Goal: Task Accomplishment & Management: Manage account settings

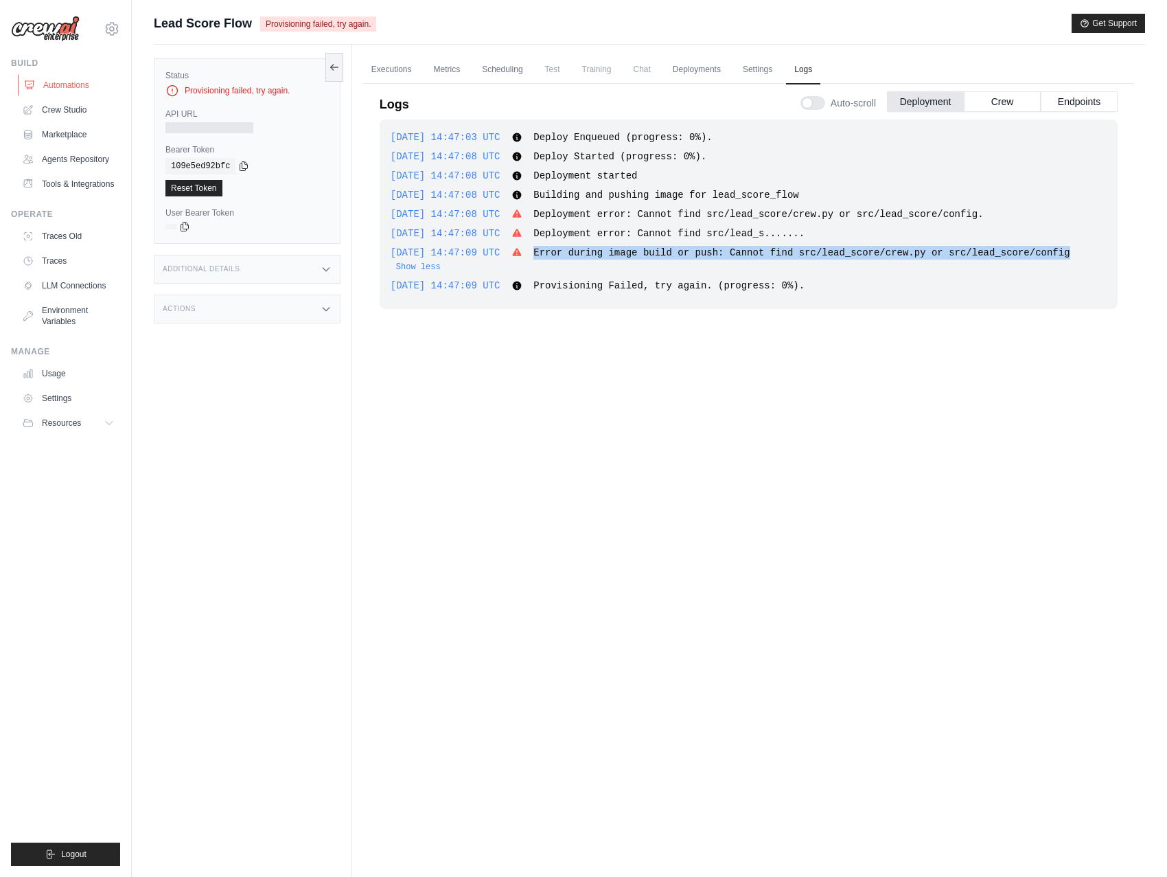
click at [56, 91] on link "Automations" at bounding box center [70, 85] width 104 height 22
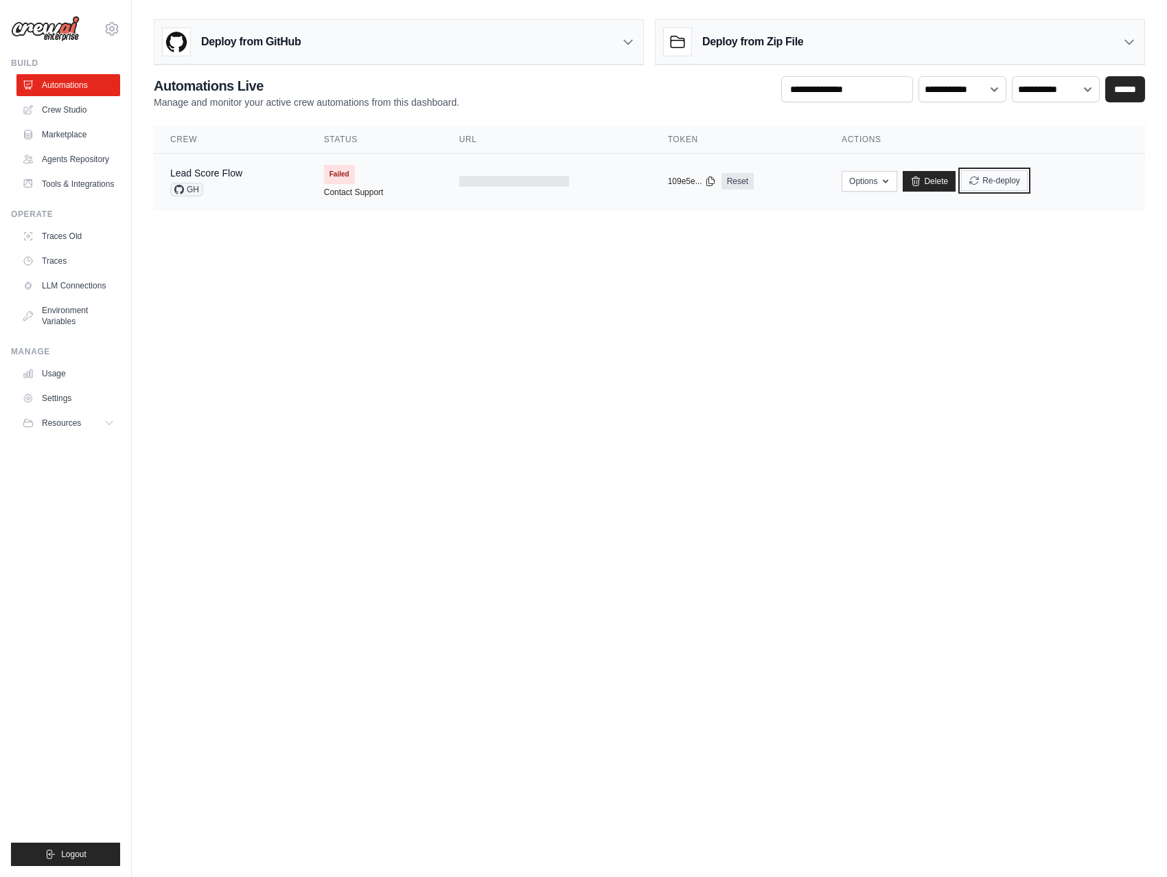
click at [989, 183] on button "Re-deploy" at bounding box center [994, 180] width 67 height 21
click at [939, 184] on link "Delete" at bounding box center [929, 181] width 53 height 21
click at [641, 483] on body "doug@braintrustdata.com Settings Build Automations" at bounding box center [583, 438] width 1167 height 877
click at [367, 283] on body "doug@braintrustdata.com Settings Build Automations" at bounding box center [583, 438] width 1167 height 877
click at [272, 45] on h3 "Deploy from GitHub" at bounding box center [251, 42] width 100 height 16
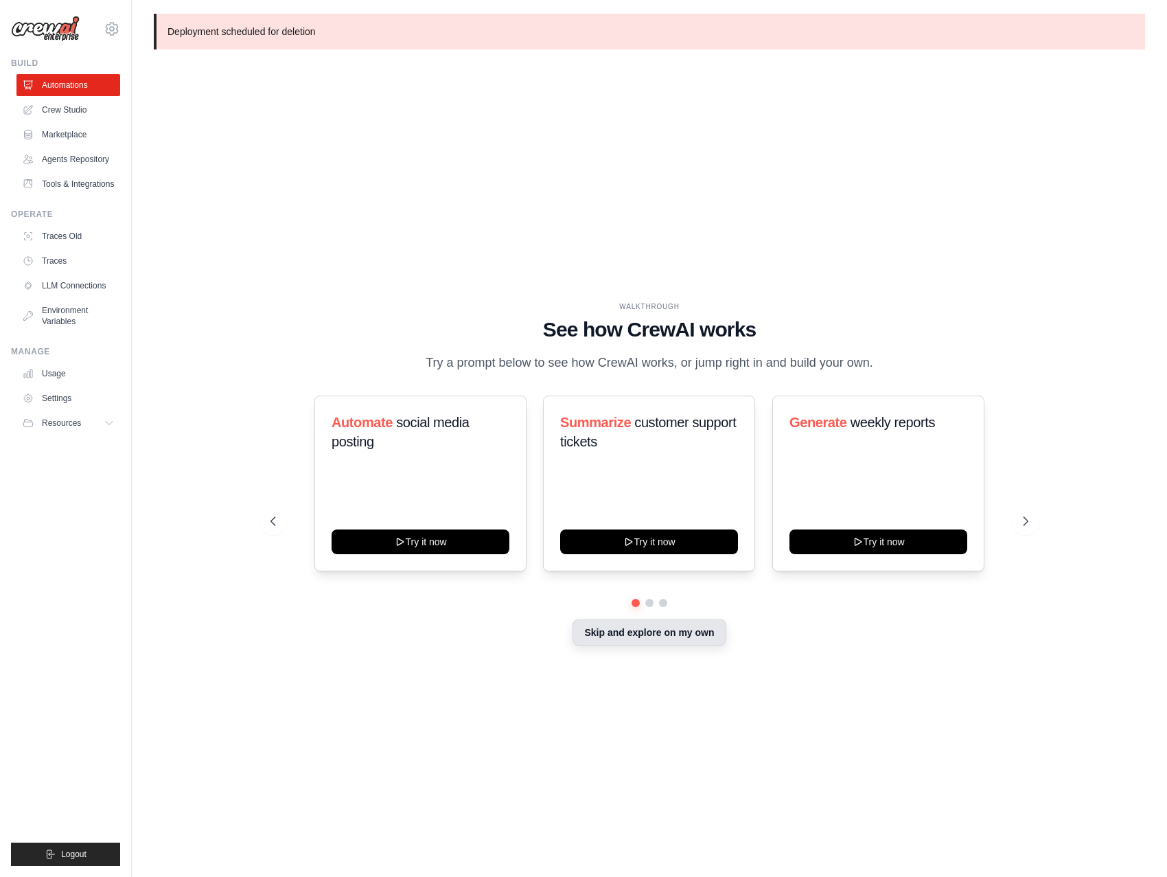
click at [622, 628] on button "Skip and explore on my own" at bounding box center [649, 632] width 153 height 26
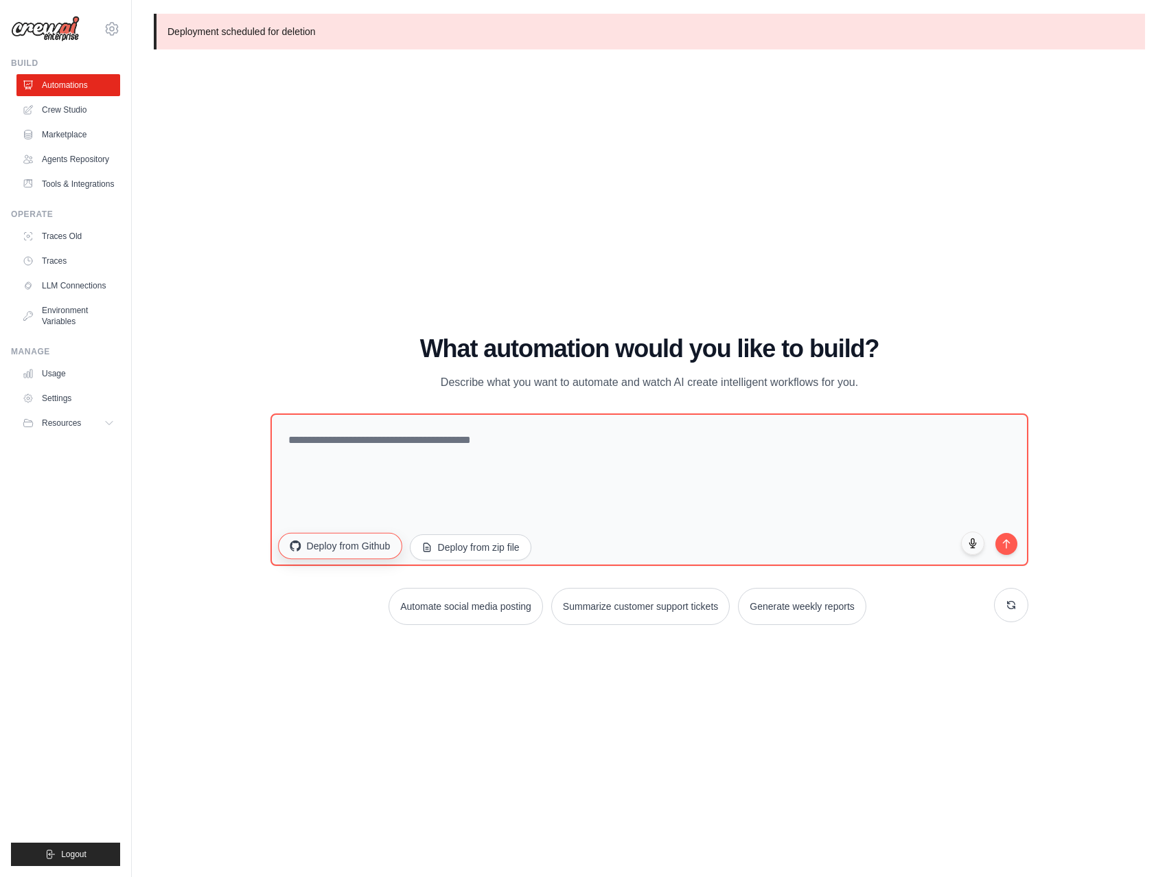
click at [335, 540] on button "Deploy from Github" at bounding box center [340, 545] width 124 height 26
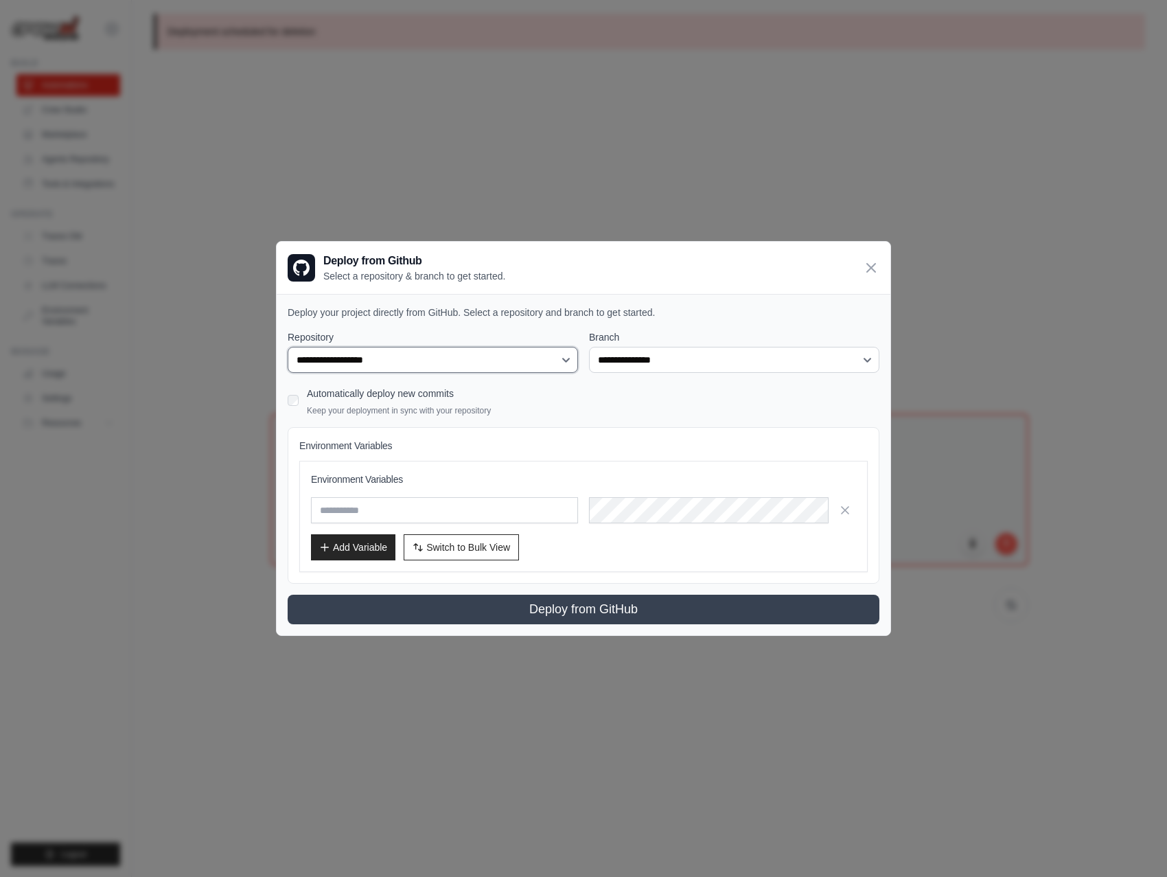
click at [368, 347] on select "**********" at bounding box center [433, 360] width 290 height 26
select select "**********"
click at [288, 347] on select "**********" at bounding box center [433, 360] width 290 height 26
click at [646, 354] on select "**********" at bounding box center [734, 360] width 290 height 26
click at [589, 347] on select "**********" at bounding box center [734, 360] width 290 height 26
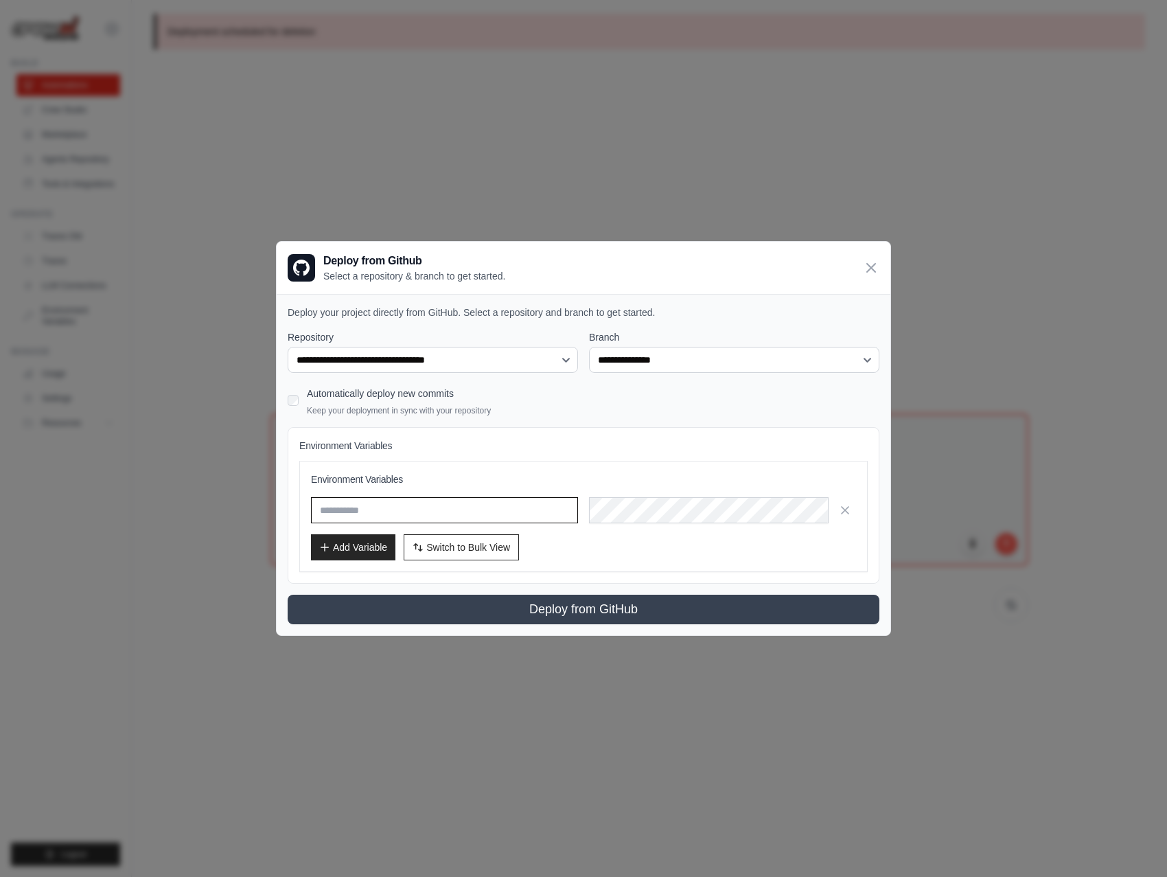
click at [459, 510] on input "text" at bounding box center [444, 510] width 267 height 26
click at [876, 262] on icon at bounding box center [871, 267] width 16 height 16
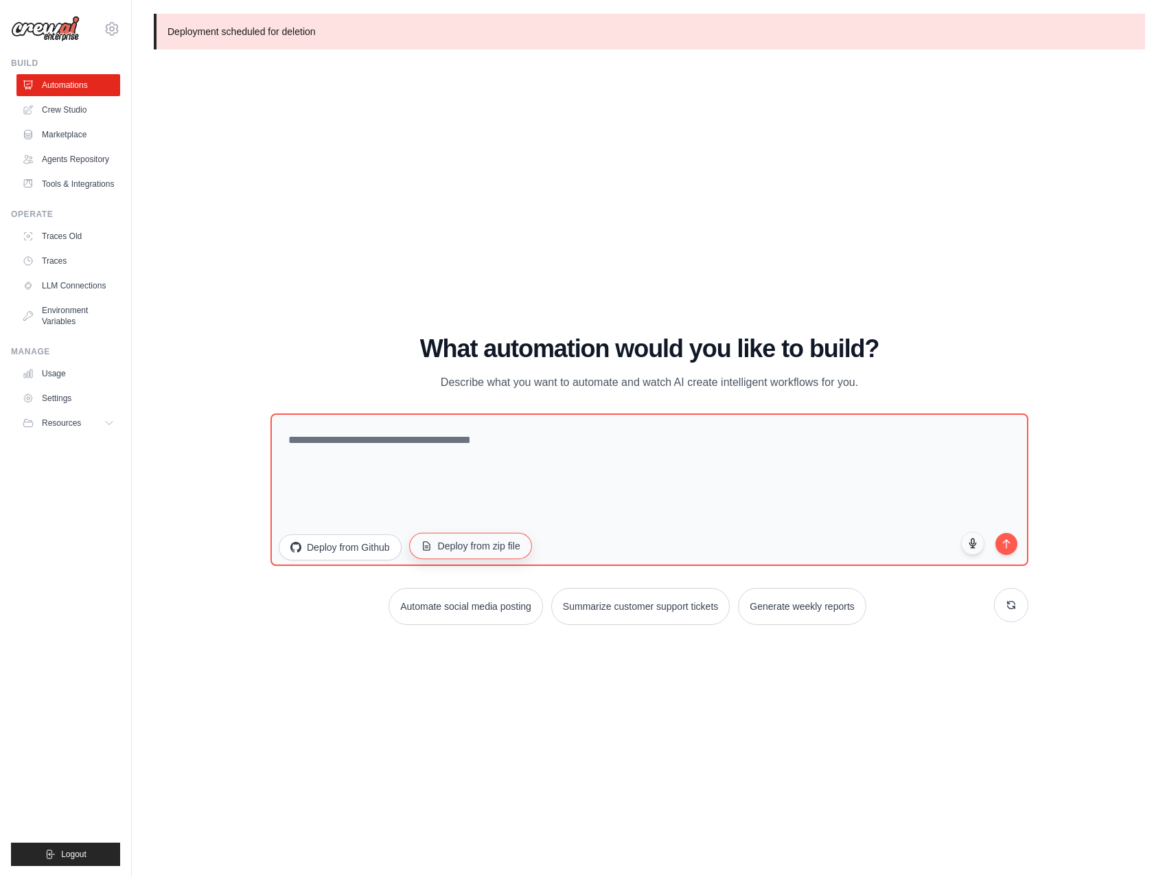
click at [453, 545] on button "Deploy from zip file" at bounding box center [470, 545] width 123 height 26
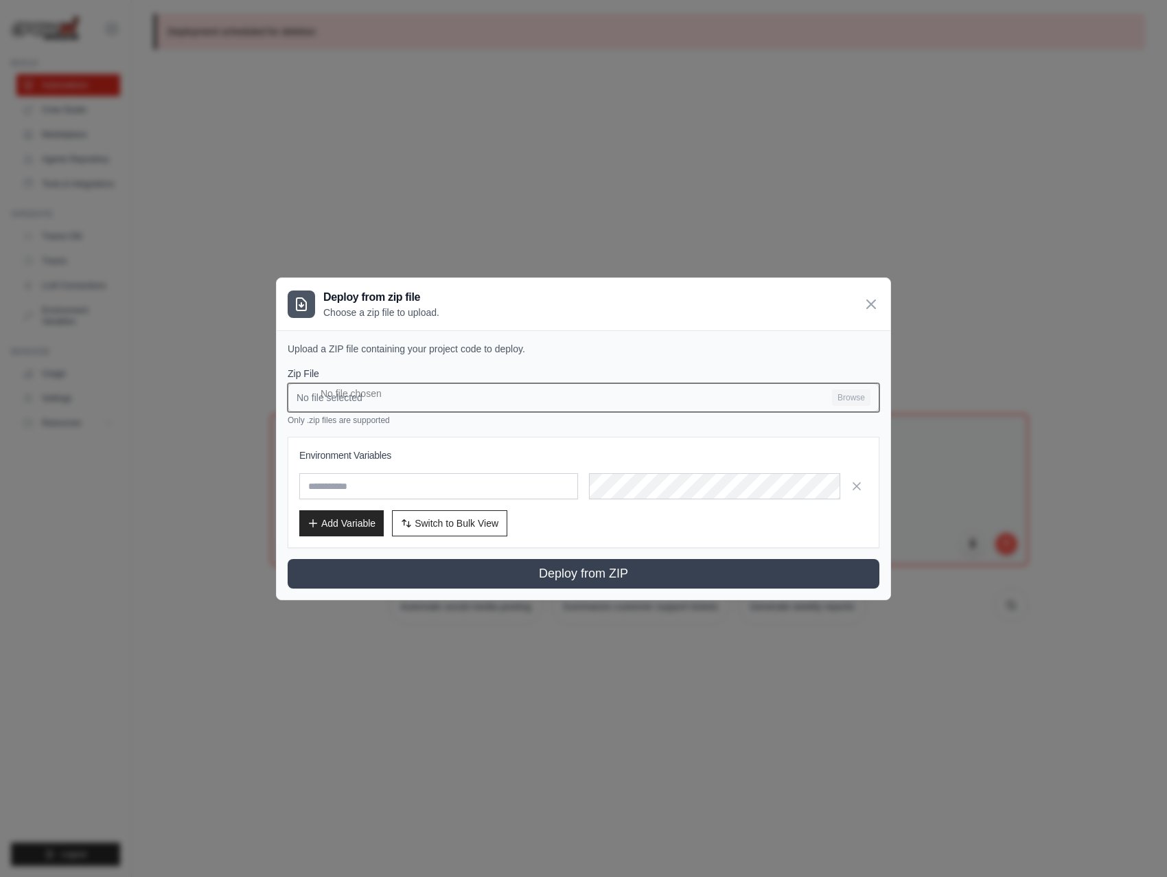
click at [850, 399] on input "No file selected Browse" at bounding box center [584, 397] width 592 height 29
type input "**********"
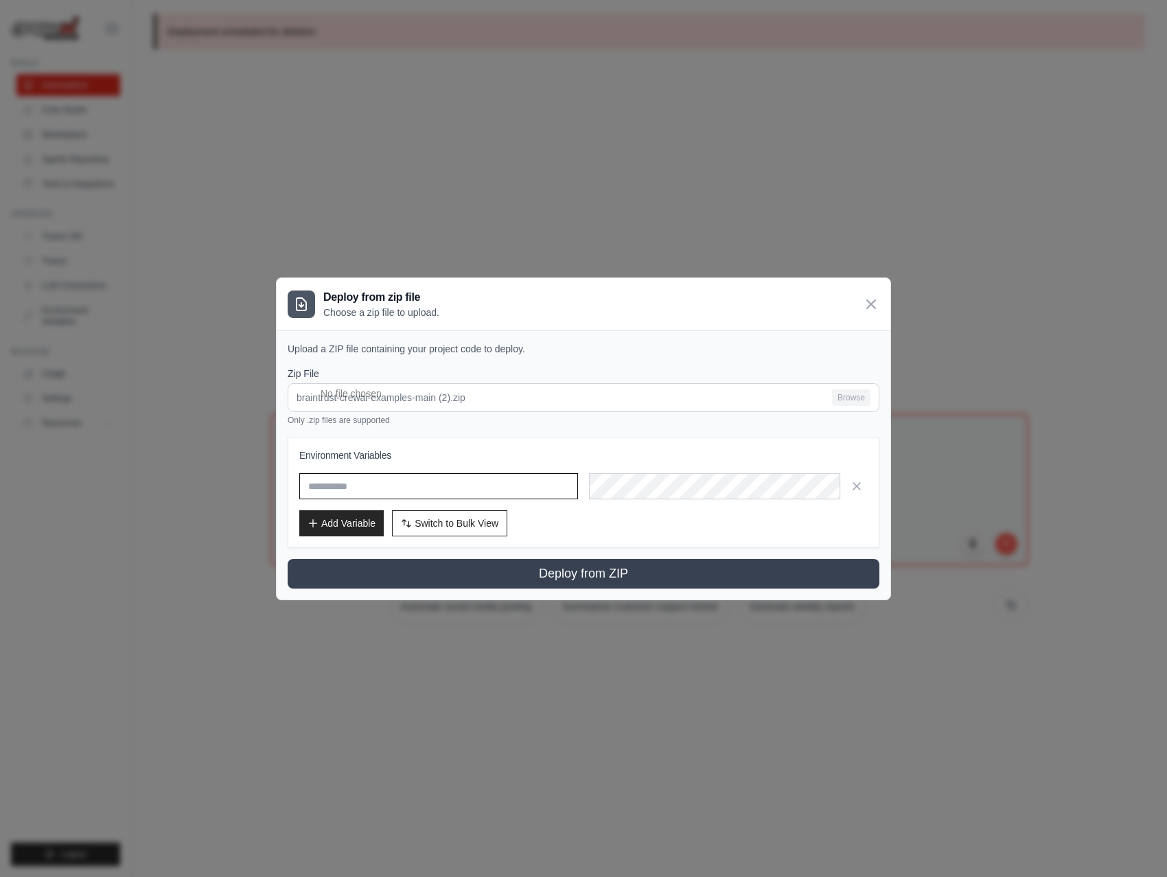
click at [446, 487] on input "text" at bounding box center [438, 486] width 279 height 26
type input "**********"
click at [345, 518] on button "Add Variable" at bounding box center [341, 523] width 84 height 26
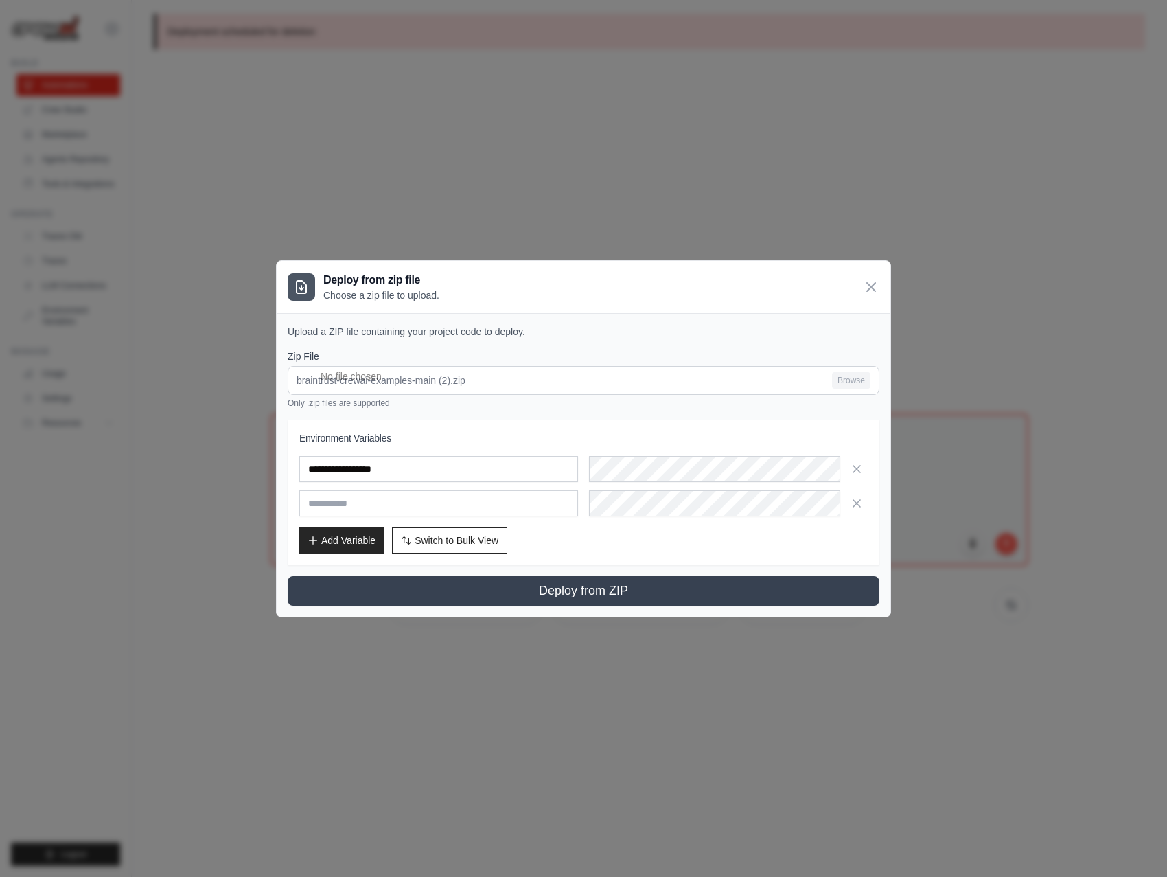
click at [369, 507] on input "text" at bounding box center [438, 503] width 279 height 26
type input "**********"
click at [335, 545] on button "Add Variable" at bounding box center [341, 540] width 84 height 26
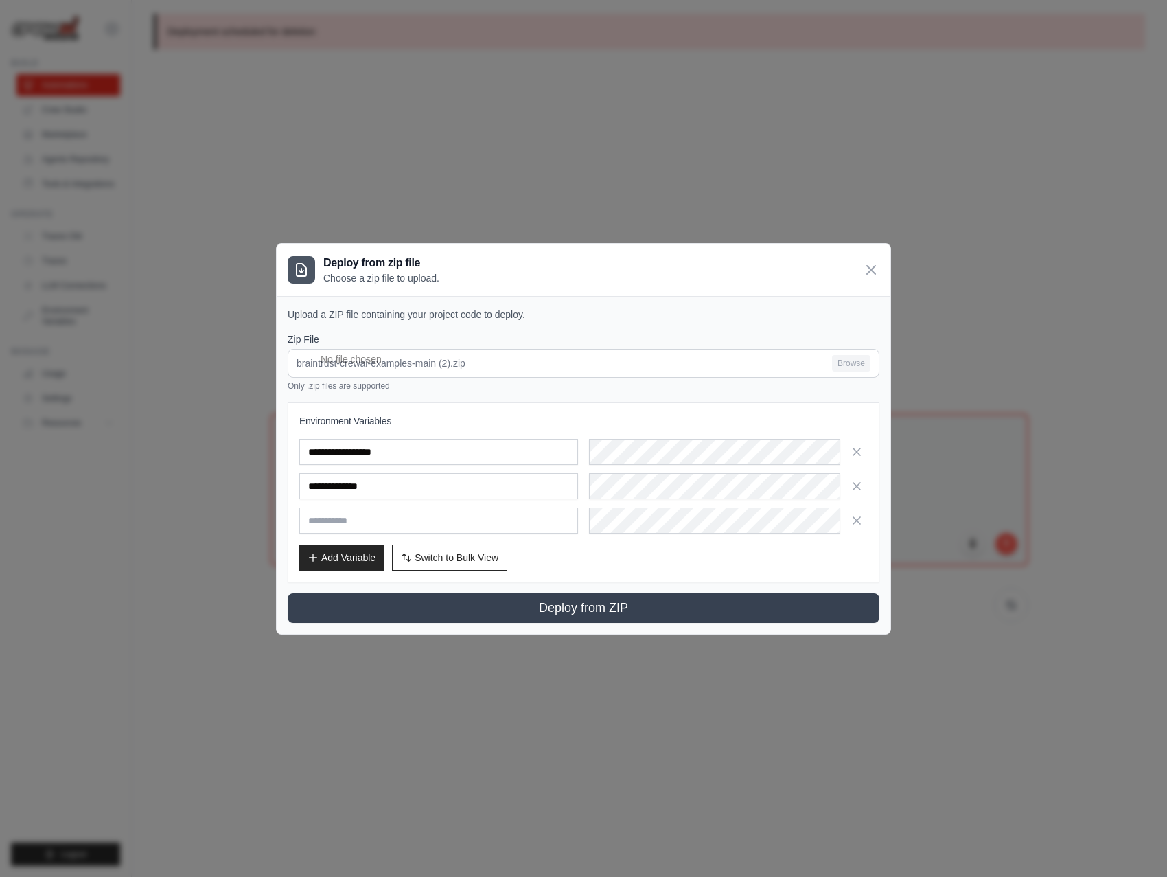
click at [362, 530] on input "text" at bounding box center [438, 520] width 279 height 26
type input "**********"
click at [571, 559] on div "Add Variable Switch to Bulk View Switch to Table View" at bounding box center [583, 557] width 568 height 26
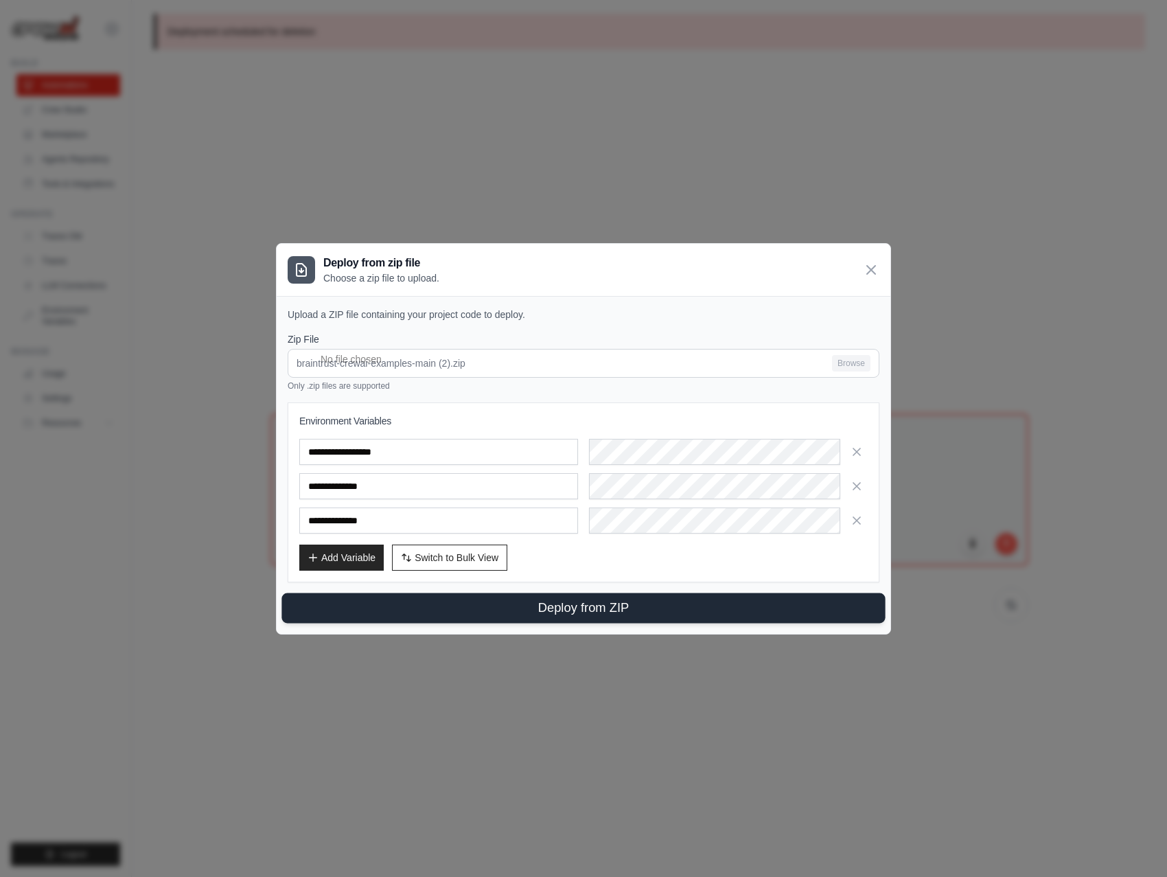
click at [590, 608] on button "Deploy from ZIP" at bounding box center [584, 608] width 604 height 30
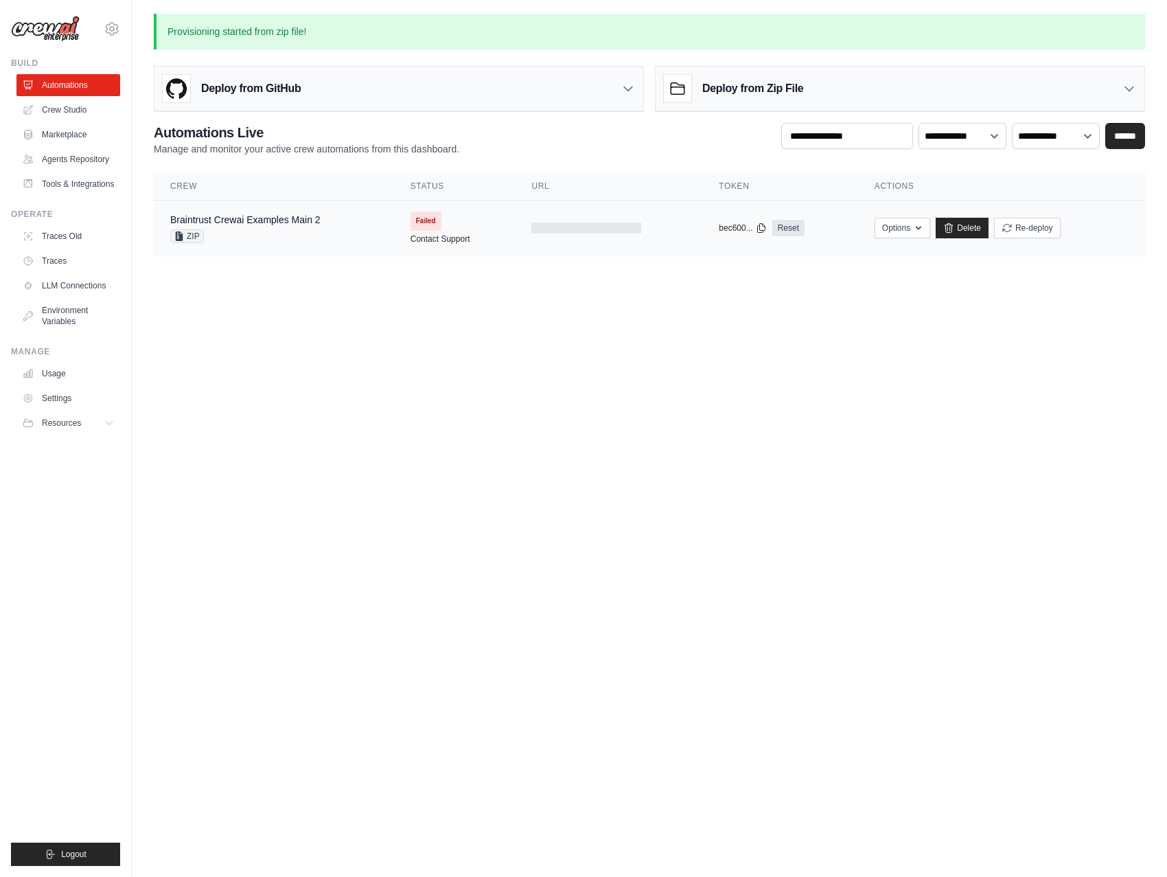
click at [297, 227] on div "Braintrust Crewai Examples Main 2 ZIP" at bounding box center [245, 228] width 150 height 30
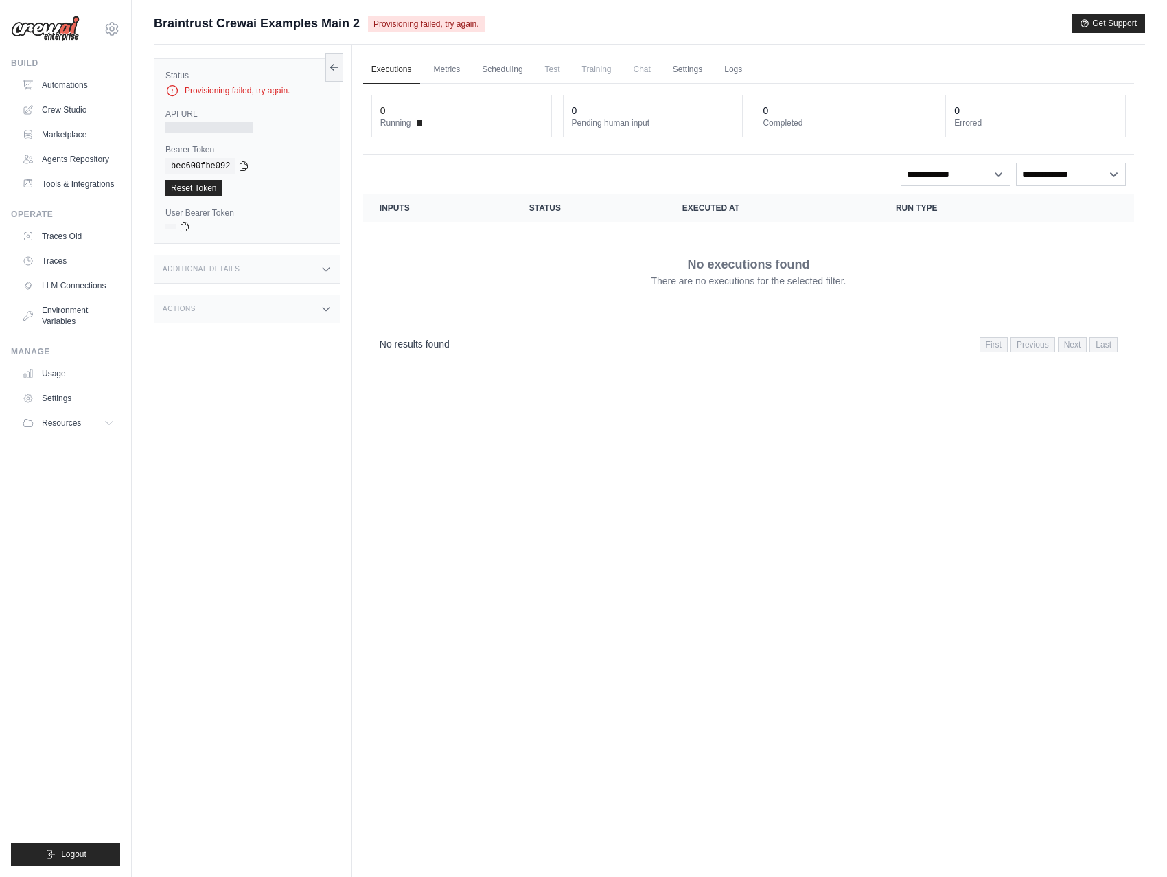
scroll to position [1, 0]
click at [728, 69] on link "Logs" at bounding box center [733, 69] width 34 height 29
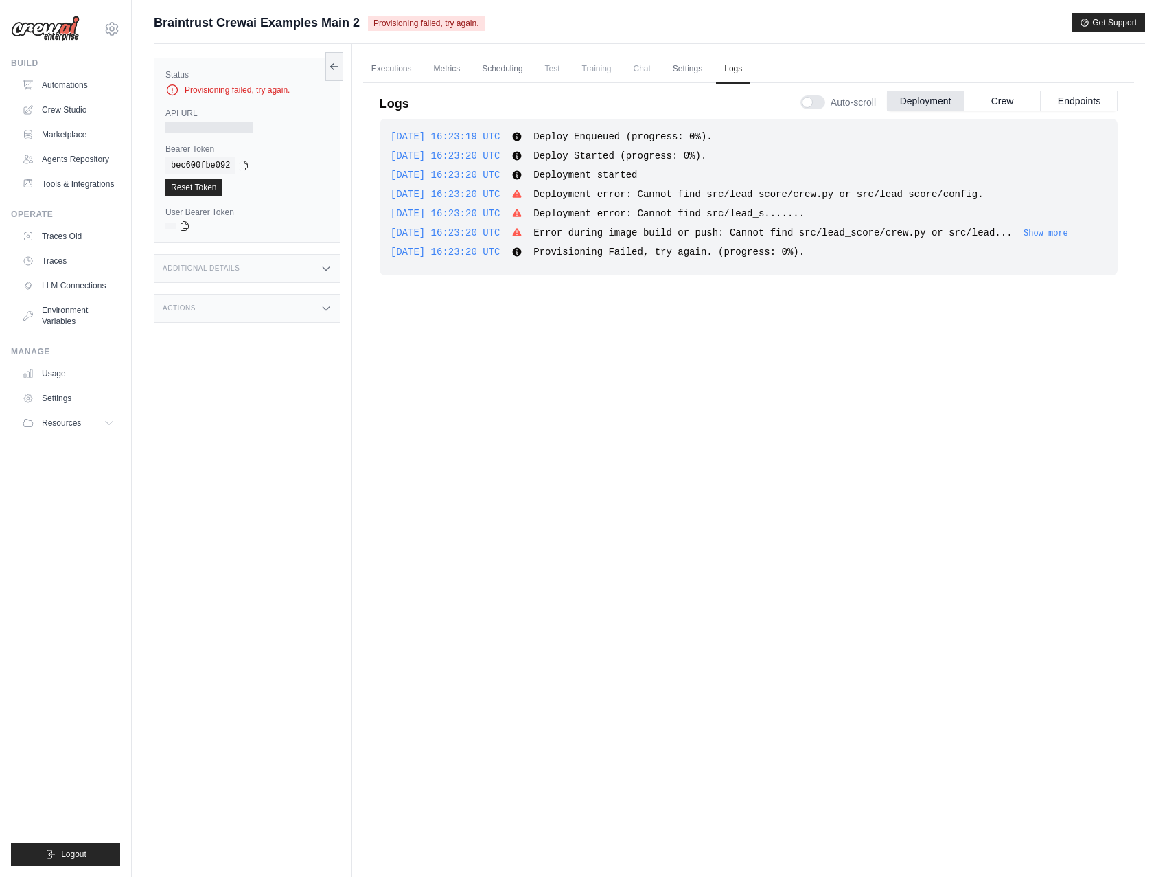
click at [328, 21] on span "Braintrust Crewai Examples Main 2" at bounding box center [257, 22] width 206 height 19
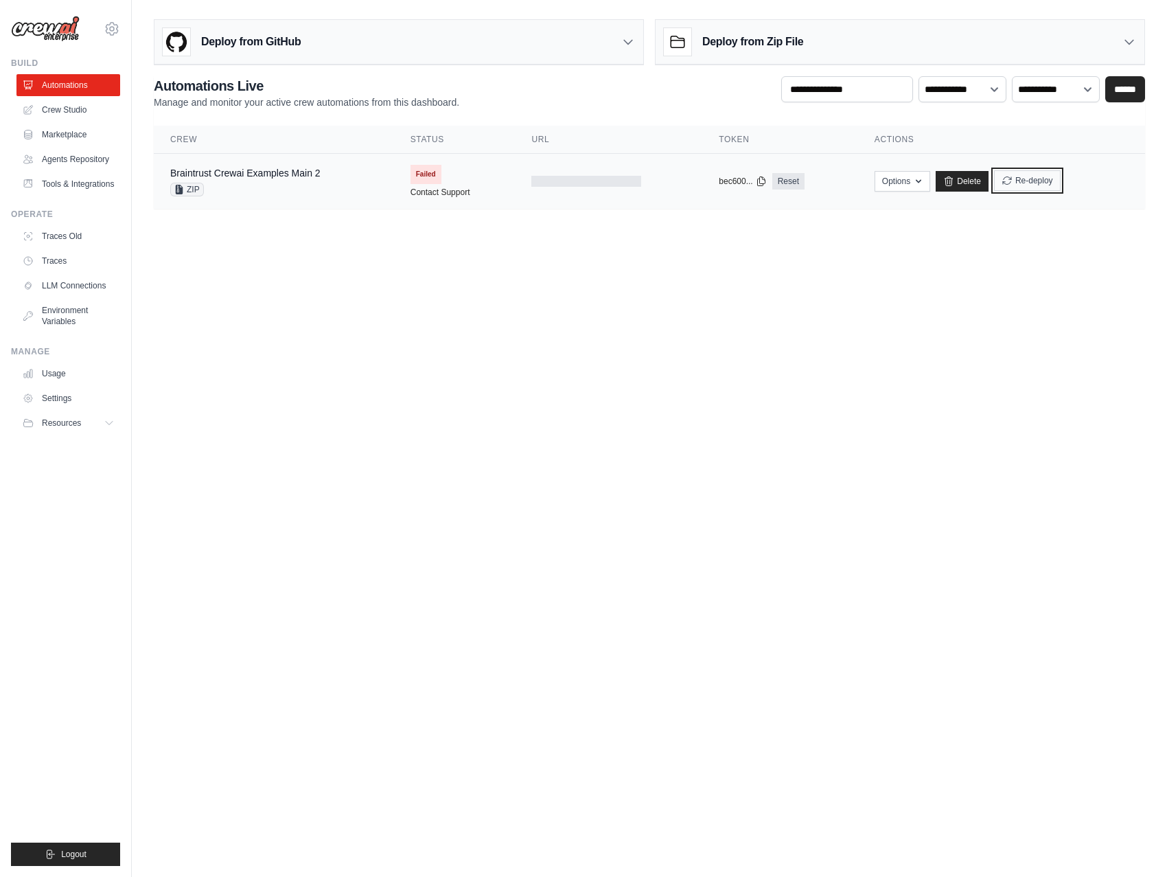
click at [1054, 176] on button "Re-deploy" at bounding box center [1027, 180] width 67 height 21
click at [952, 177] on icon at bounding box center [948, 181] width 11 height 11
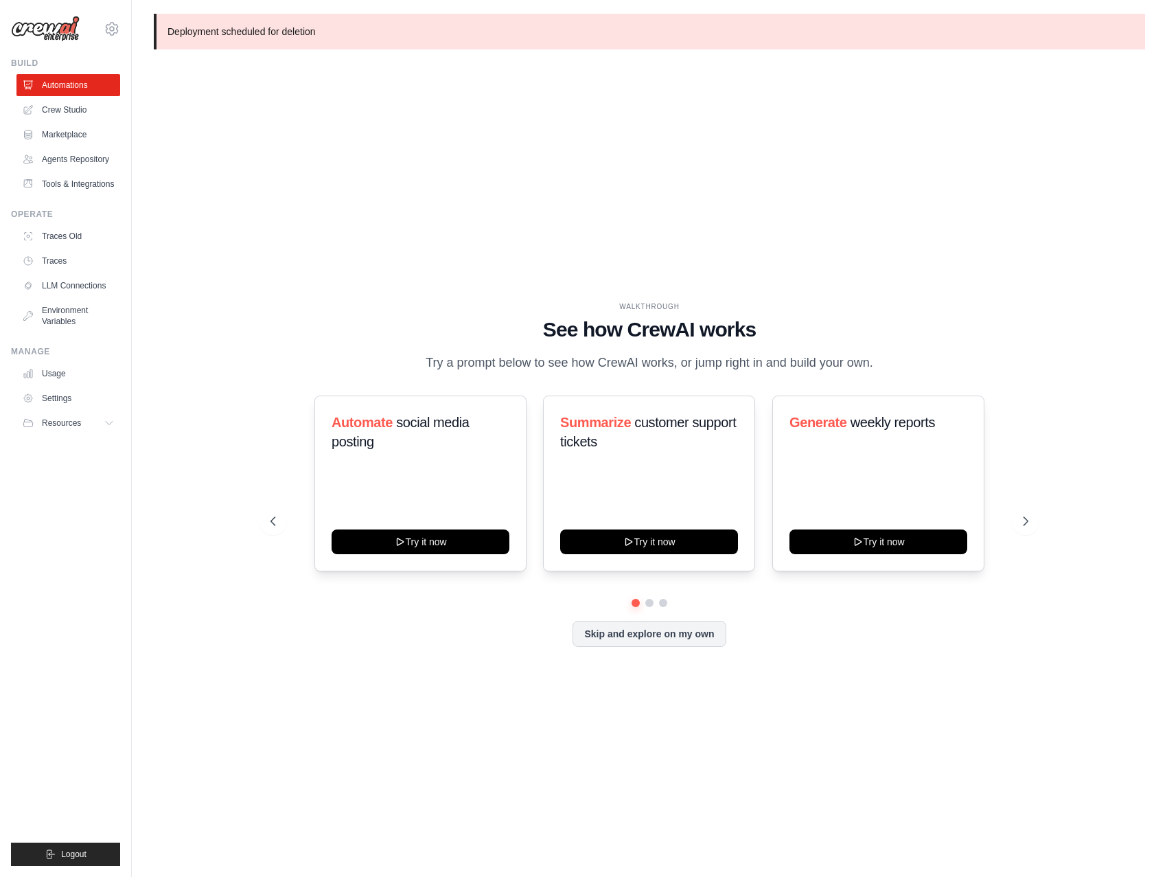
click at [220, 100] on div "WALKTHROUGH See how [PERSON_NAME] works Try a prompt below to see how [PERSON_N…" at bounding box center [649, 484] width 991 height 849
click at [55, 87] on link "Automations" at bounding box center [70, 85] width 104 height 22
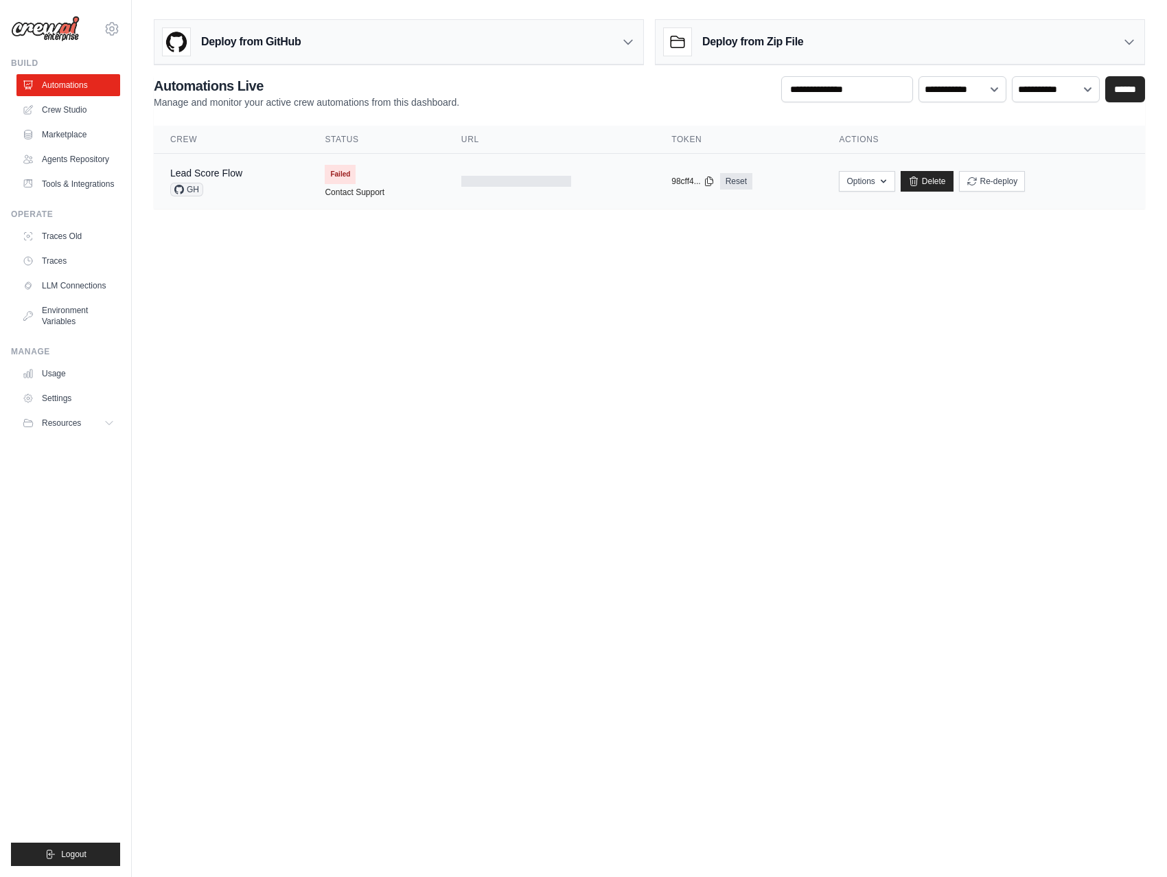
click at [399, 165] on td "Failed Contact Support" at bounding box center [376, 181] width 136 height 55
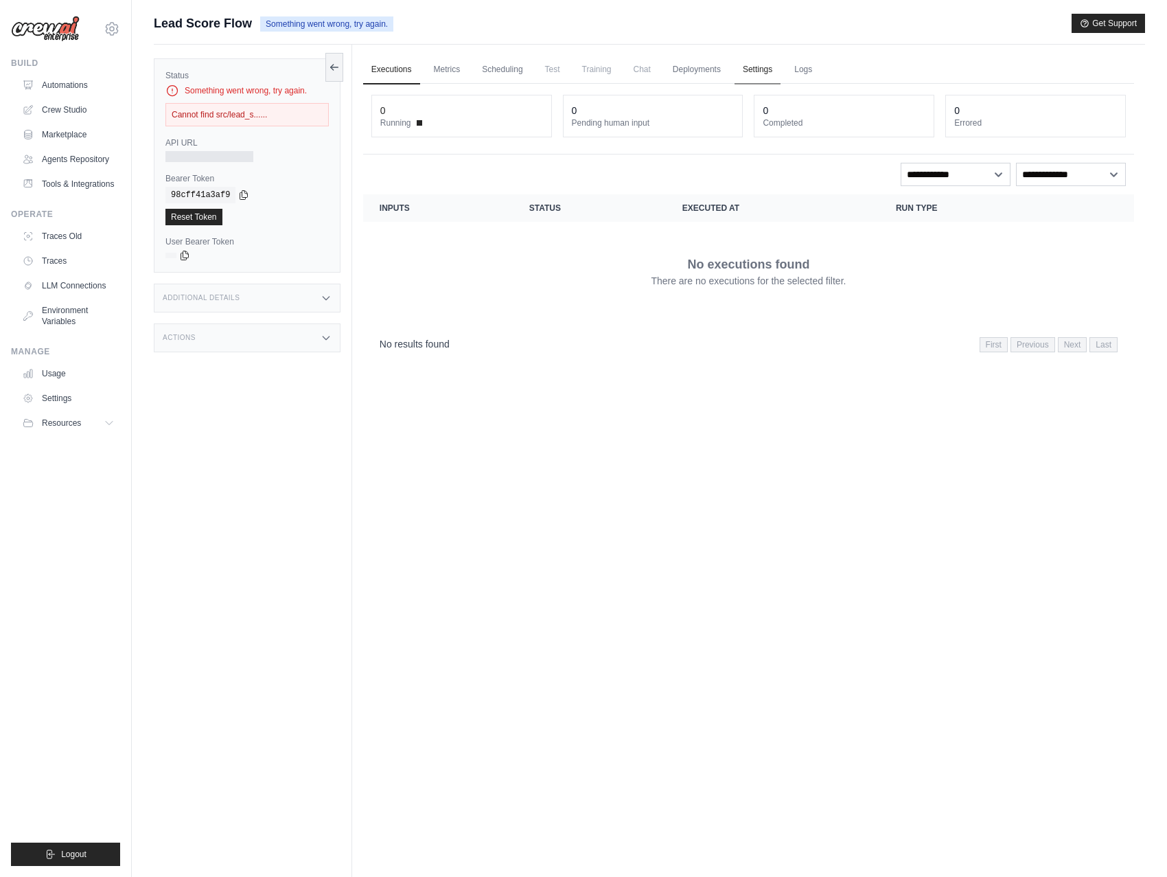
click at [746, 69] on link "Settings" at bounding box center [758, 70] width 46 height 29
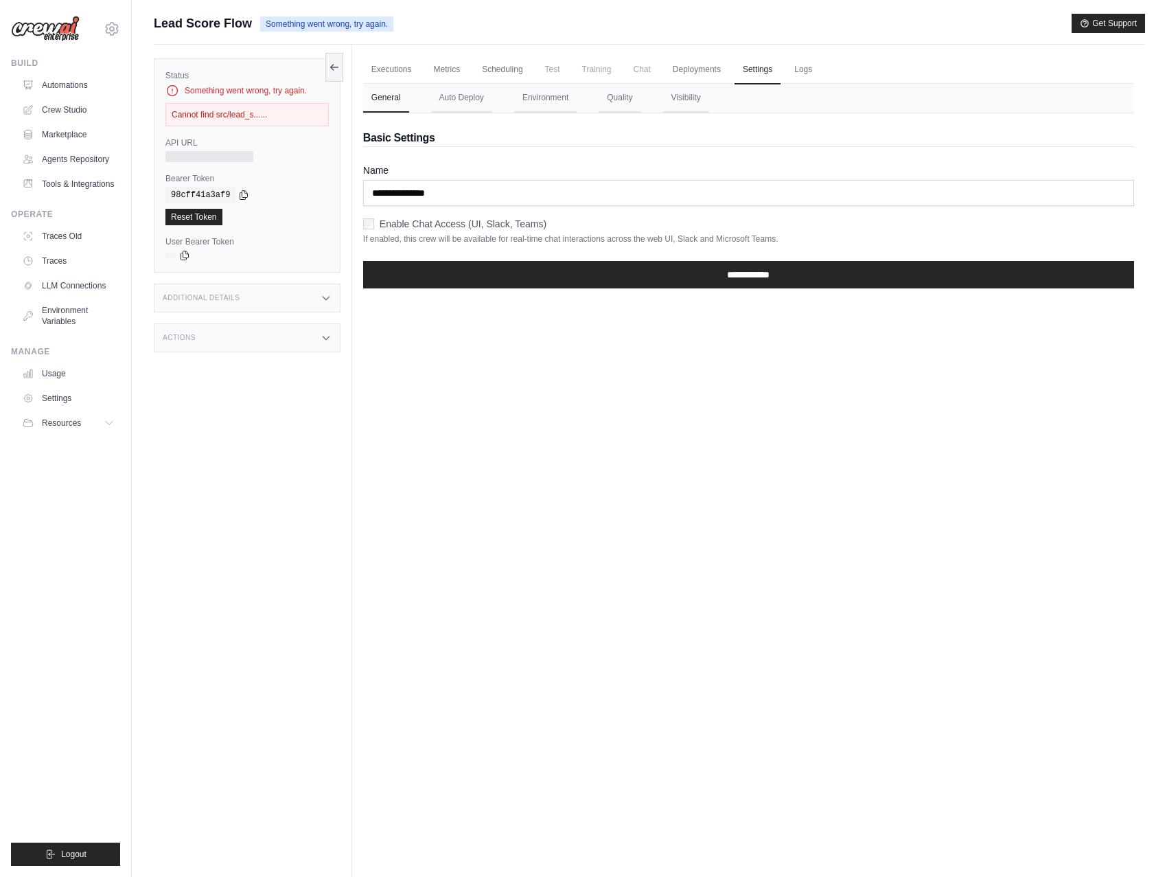
drag, startPoint x: 534, startPoint y: 97, endPoint x: 496, endPoint y: 102, distance: 38.2
click at [534, 97] on button "Environment" at bounding box center [545, 98] width 62 height 29
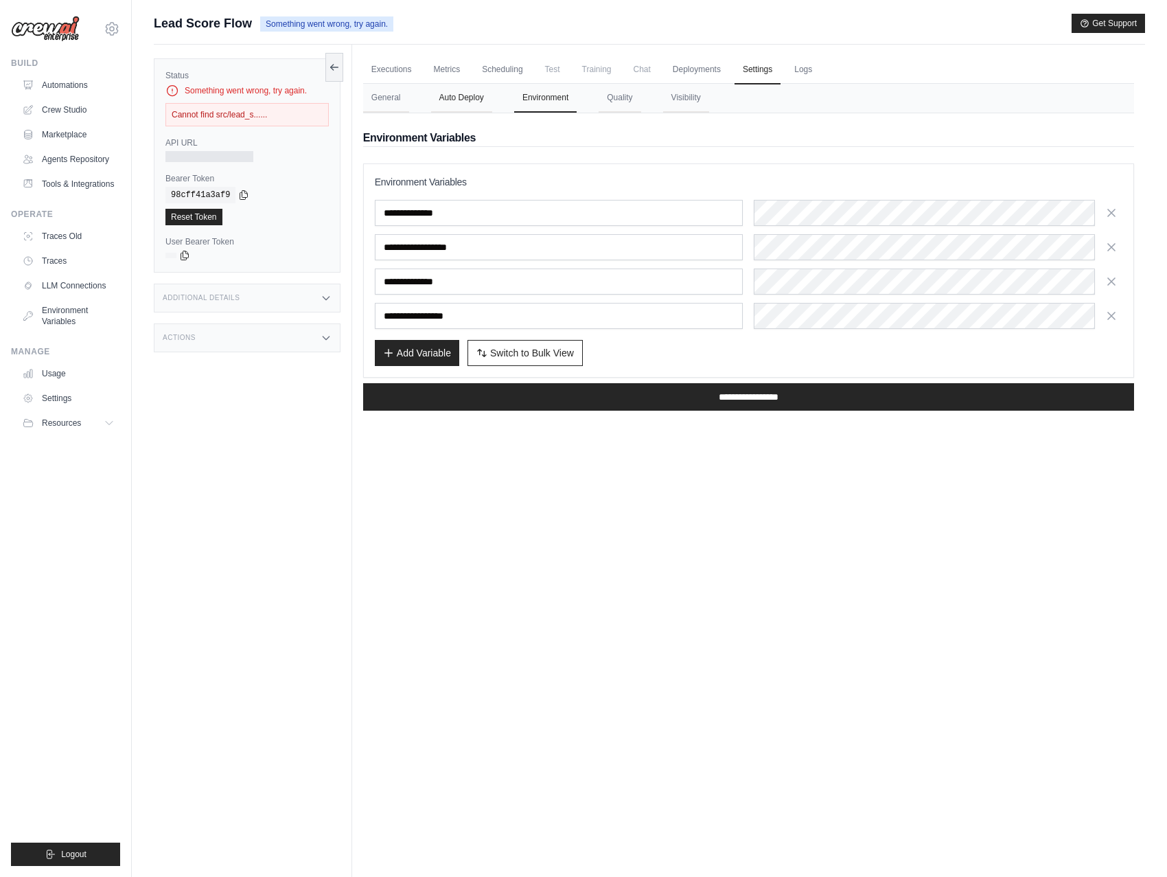
click at [470, 104] on button "Auto Deploy" at bounding box center [461, 98] width 61 height 29
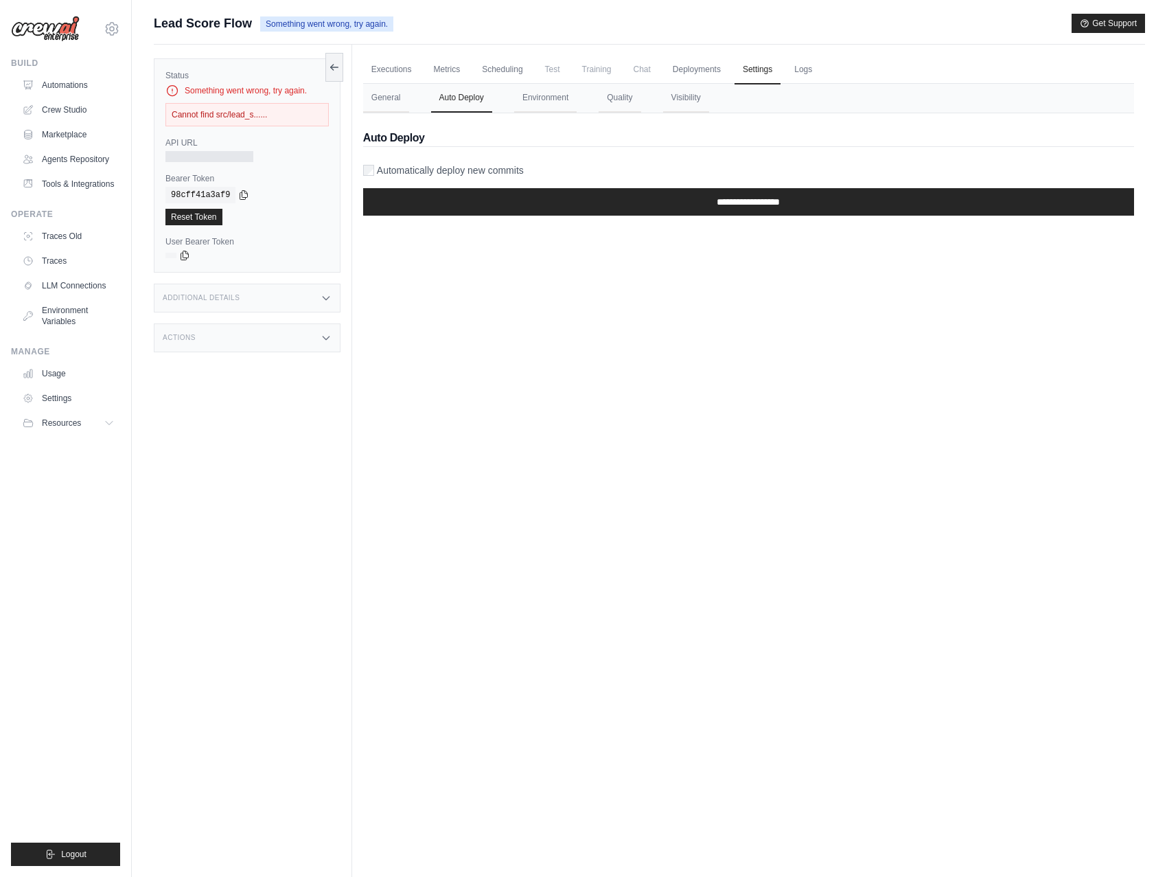
click at [380, 163] on label "Automatically deploy new commits" at bounding box center [450, 170] width 147 height 14
click at [473, 227] on div "Executions Metrics Scheduling Test Training Chat Deployments Settings Logs 0 Ru…" at bounding box center [748, 483] width 793 height 877
click at [478, 205] on input "**********" at bounding box center [748, 201] width 771 height 27
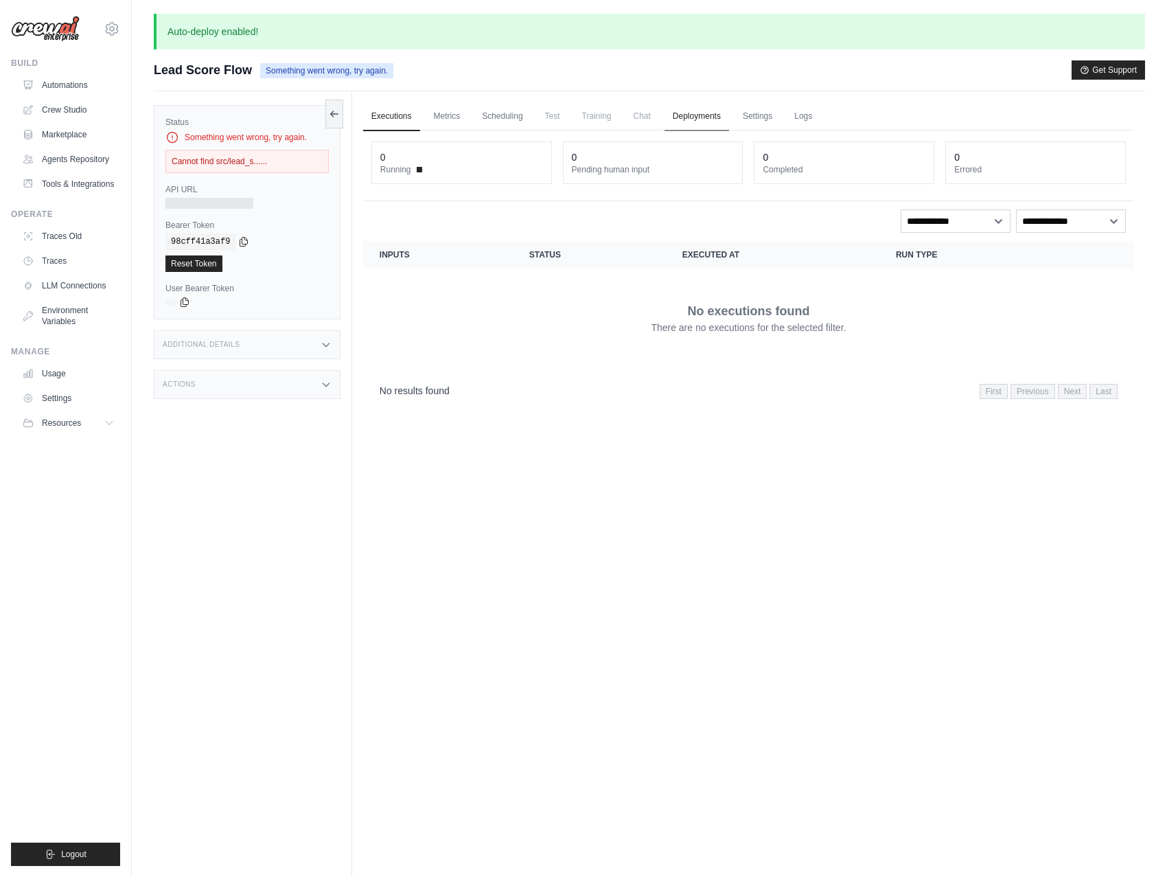
click at [685, 118] on link "Deployments" at bounding box center [697, 116] width 65 height 29
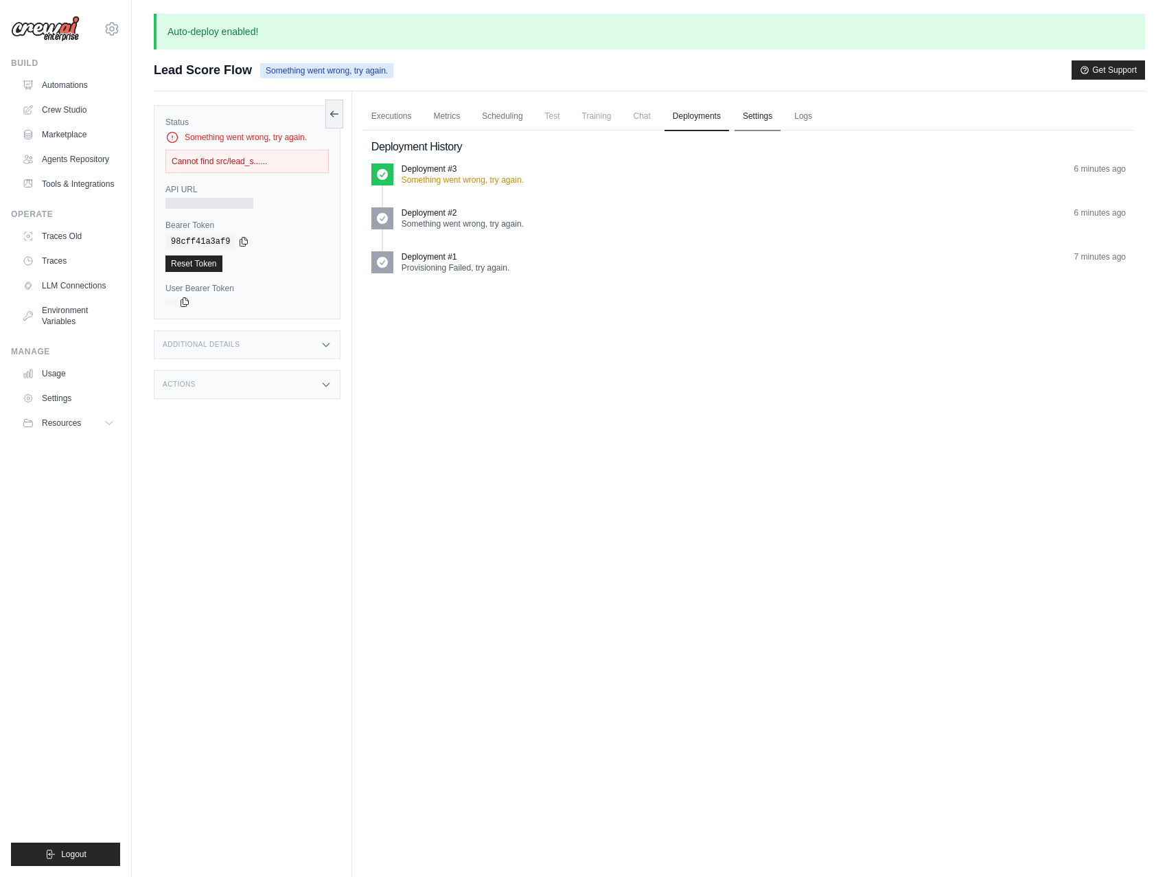
click at [757, 113] on link "Settings" at bounding box center [758, 116] width 46 height 29
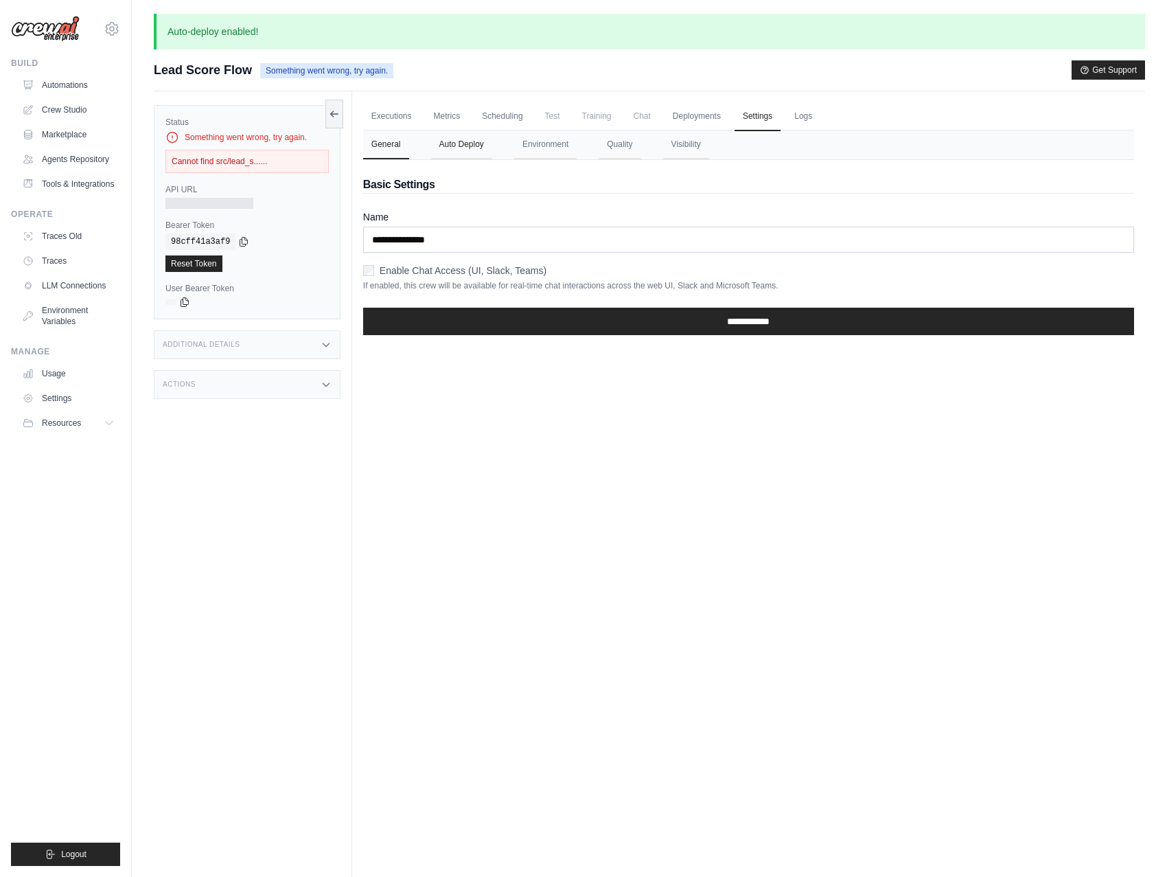
click at [450, 148] on button "Auto Deploy" at bounding box center [461, 144] width 61 height 29
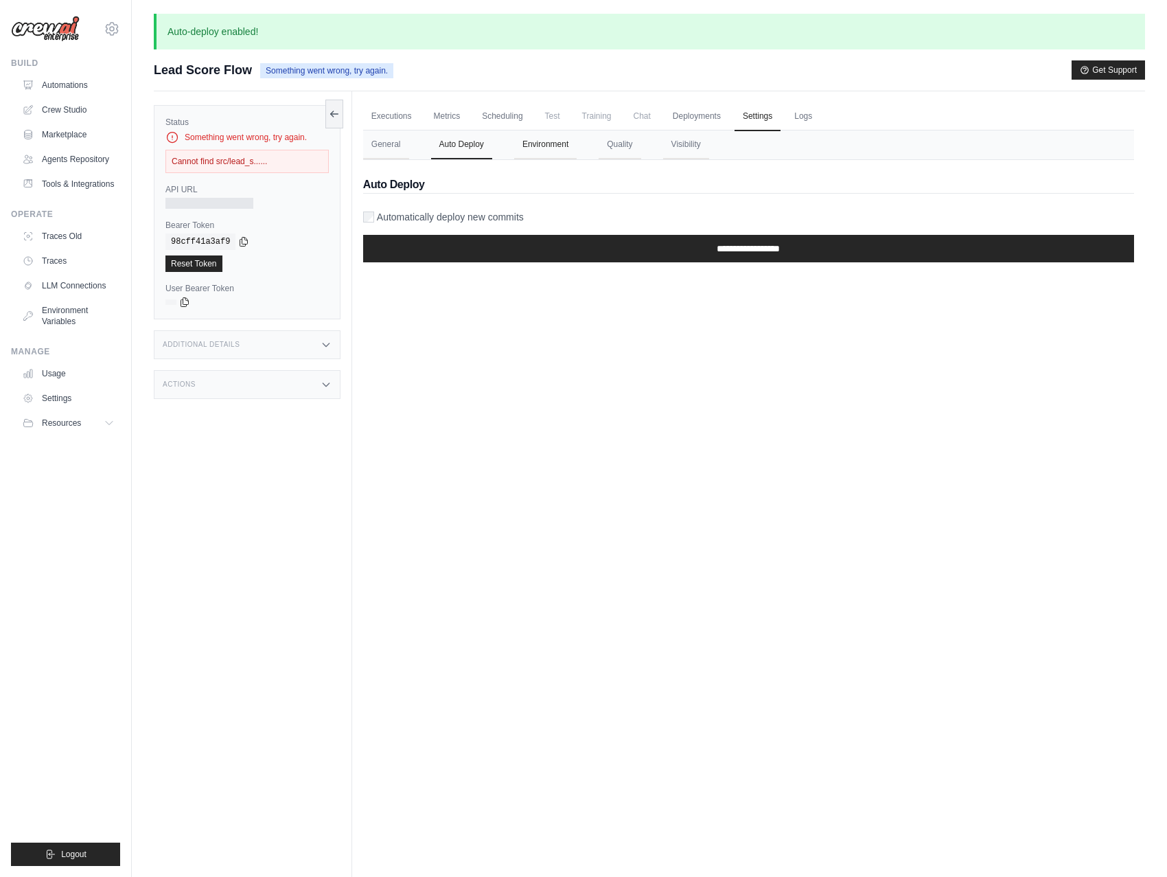
click at [557, 149] on button "Environment" at bounding box center [545, 144] width 62 height 29
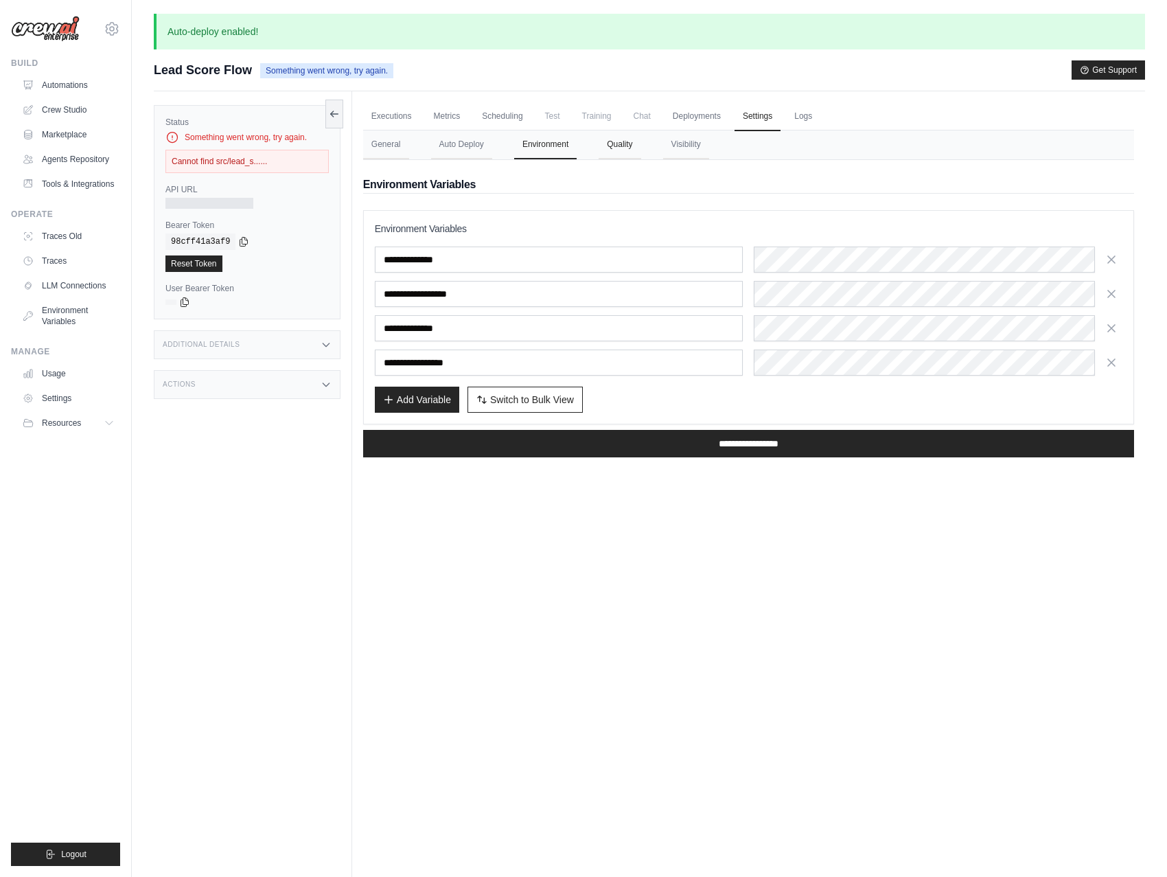
click at [625, 150] on button "Quality" at bounding box center [620, 144] width 42 height 29
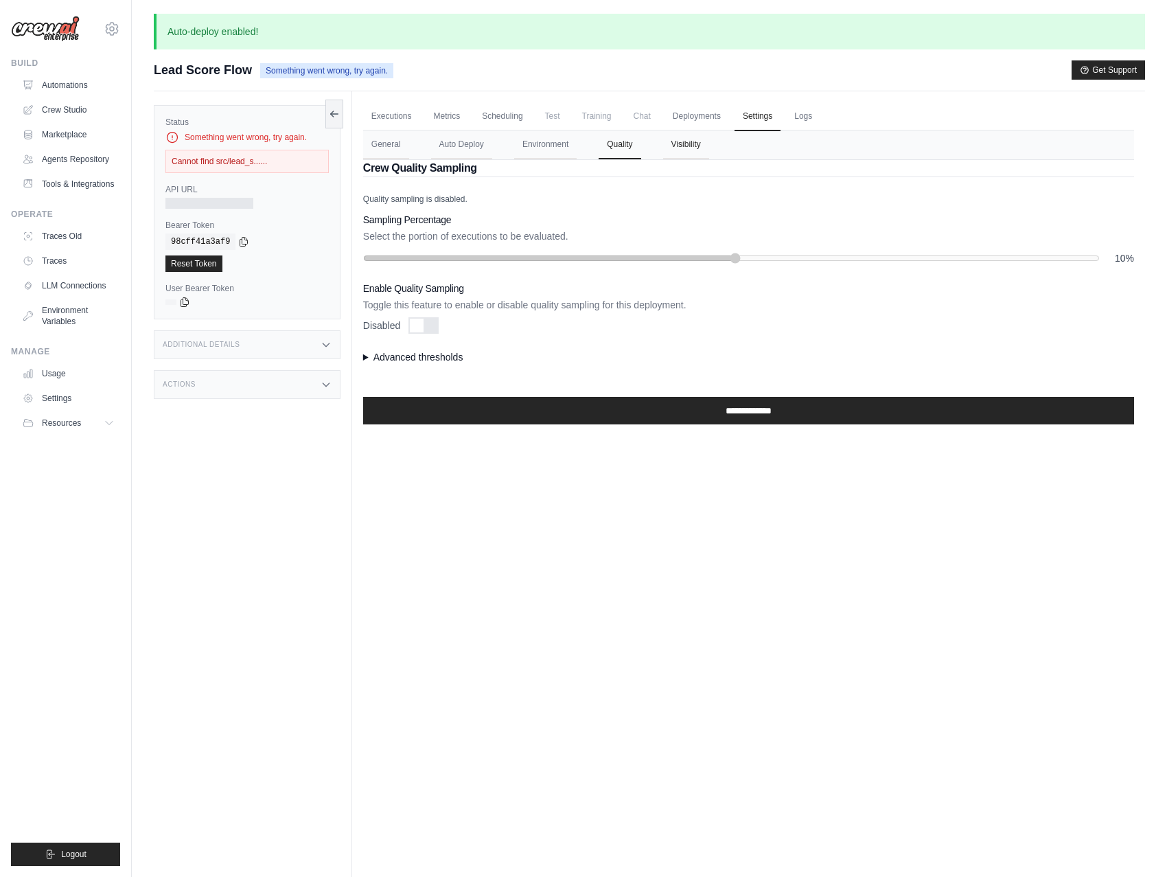
click at [685, 150] on button "Visibility" at bounding box center [686, 144] width 46 height 29
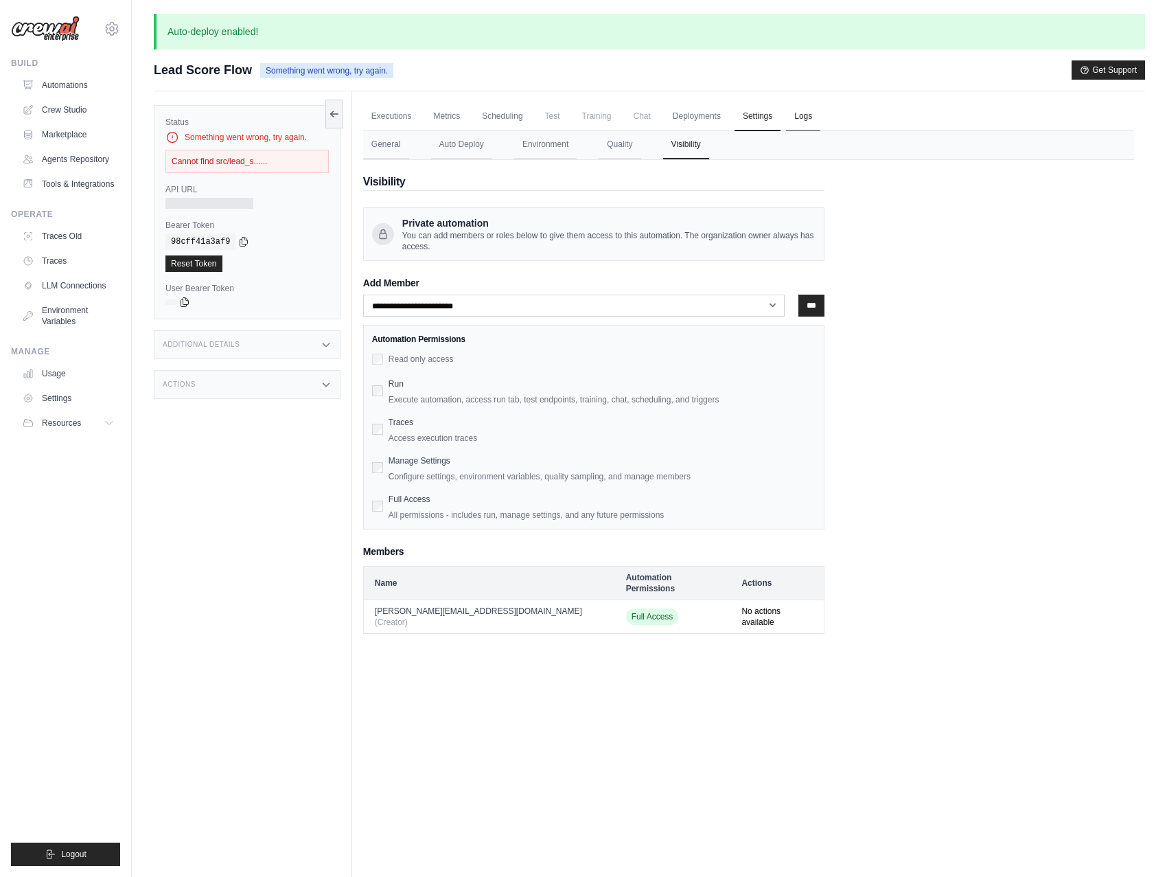
click at [812, 115] on link "Logs" at bounding box center [803, 116] width 34 height 29
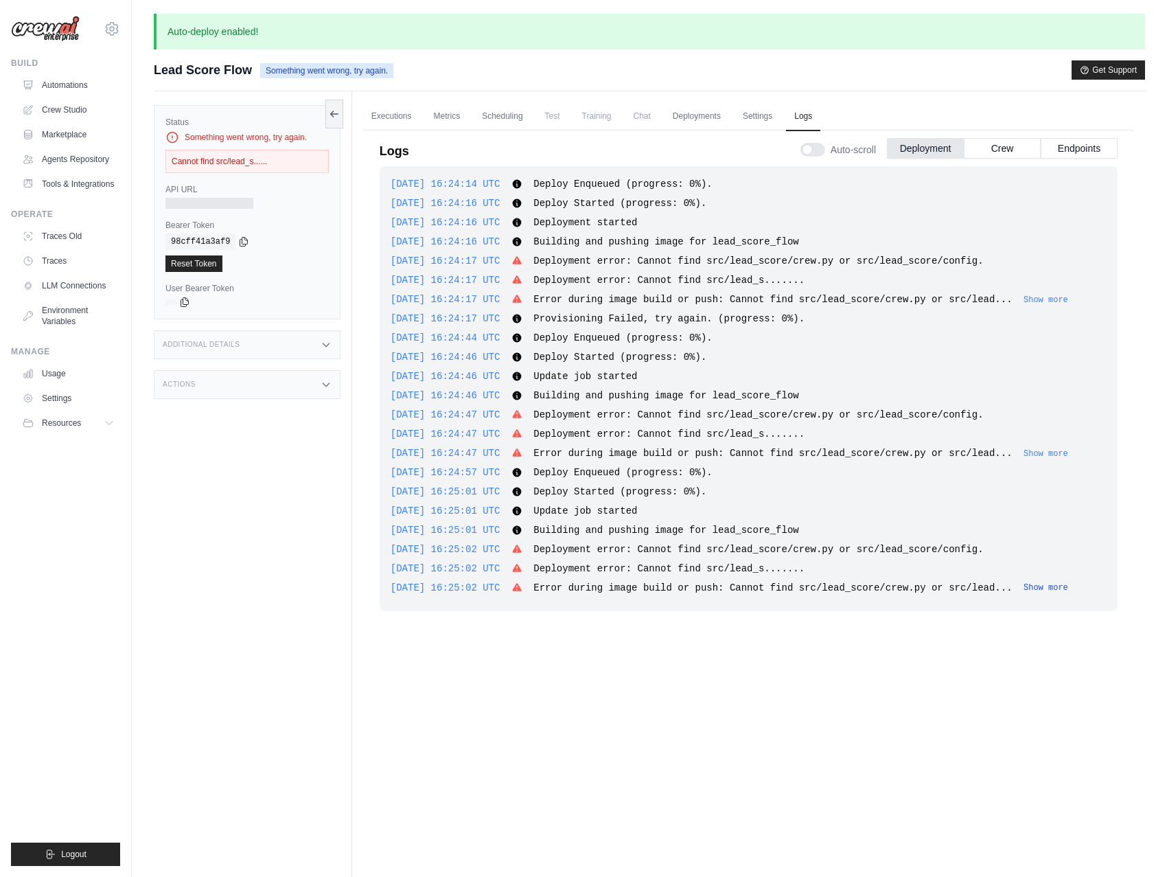
click at [1050, 585] on button "Show more" at bounding box center [1046, 587] width 45 height 11
